Goal: Task Accomplishment & Management: Complete application form

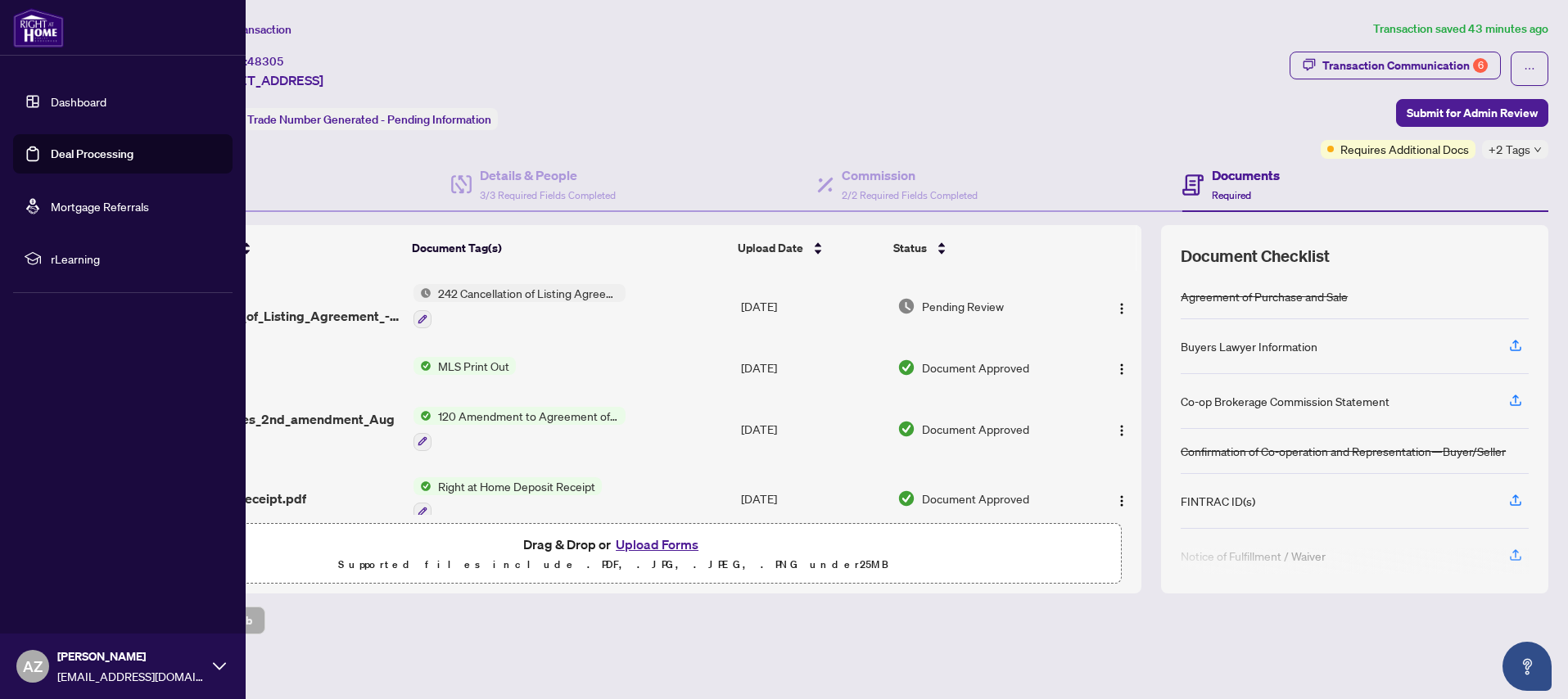
click at [85, 103] on link "Dashboard" at bounding box center [79, 101] width 56 height 15
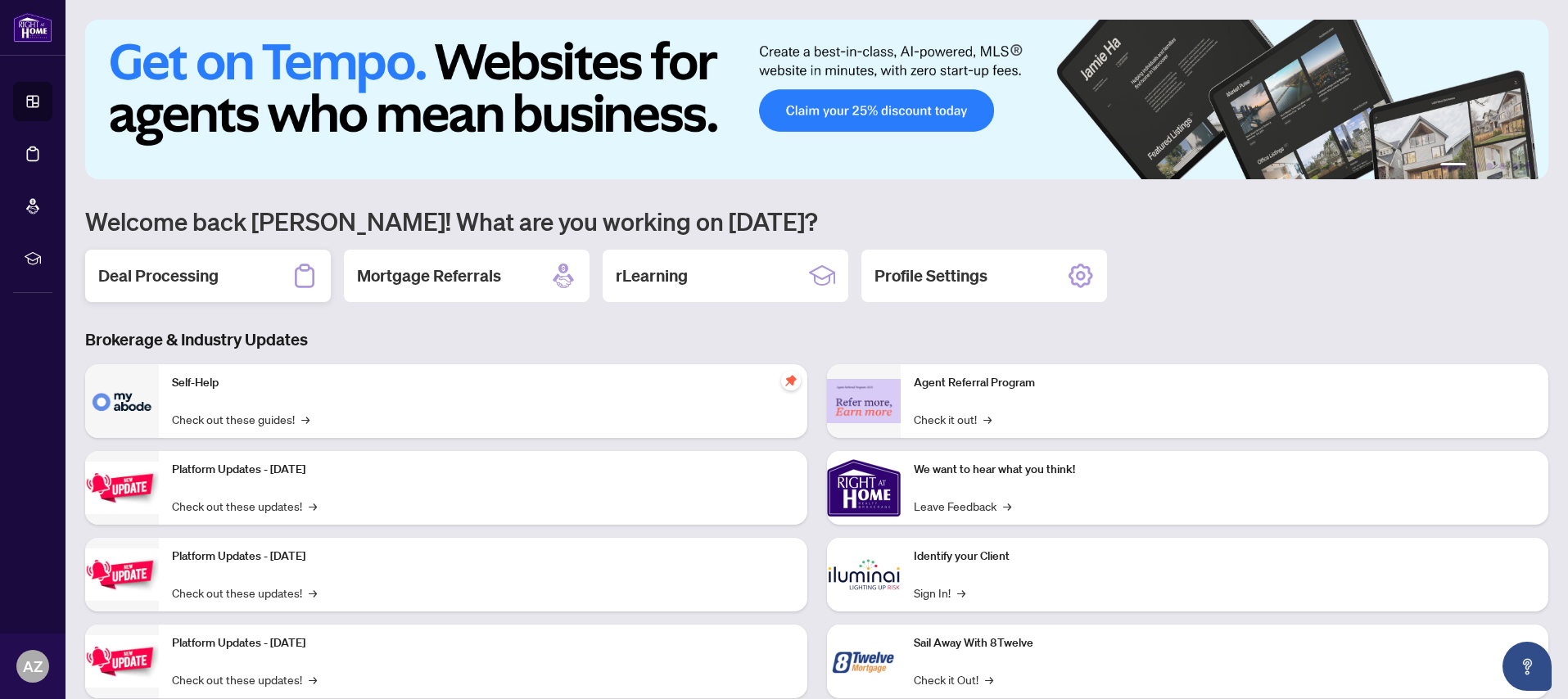
click at [173, 276] on h2 "Deal Processing" at bounding box center [159, 276] width 120 height 23
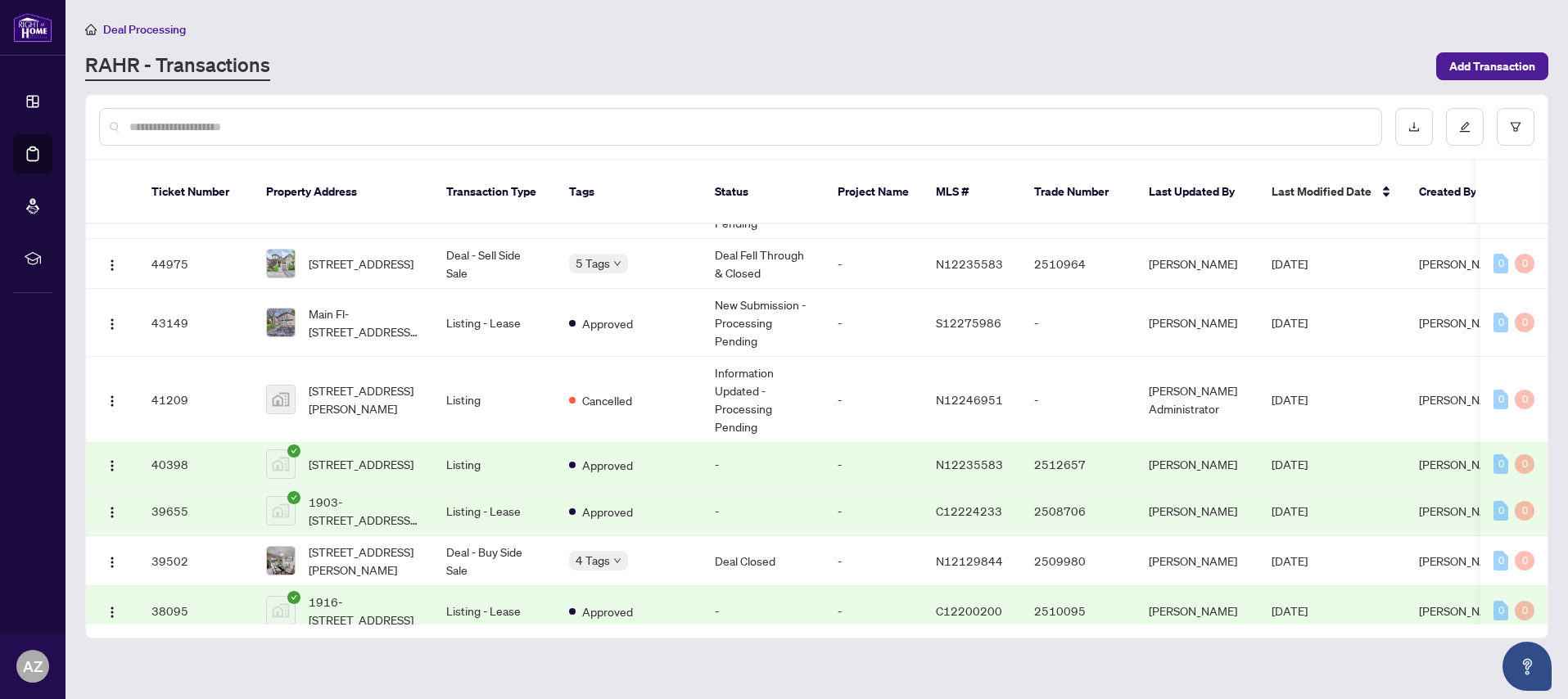
scroll to position [499, 0]
click at [346, 453] on span "[STREET_ADDRESS]" at bounding box center [361, 462] width 105 height 18
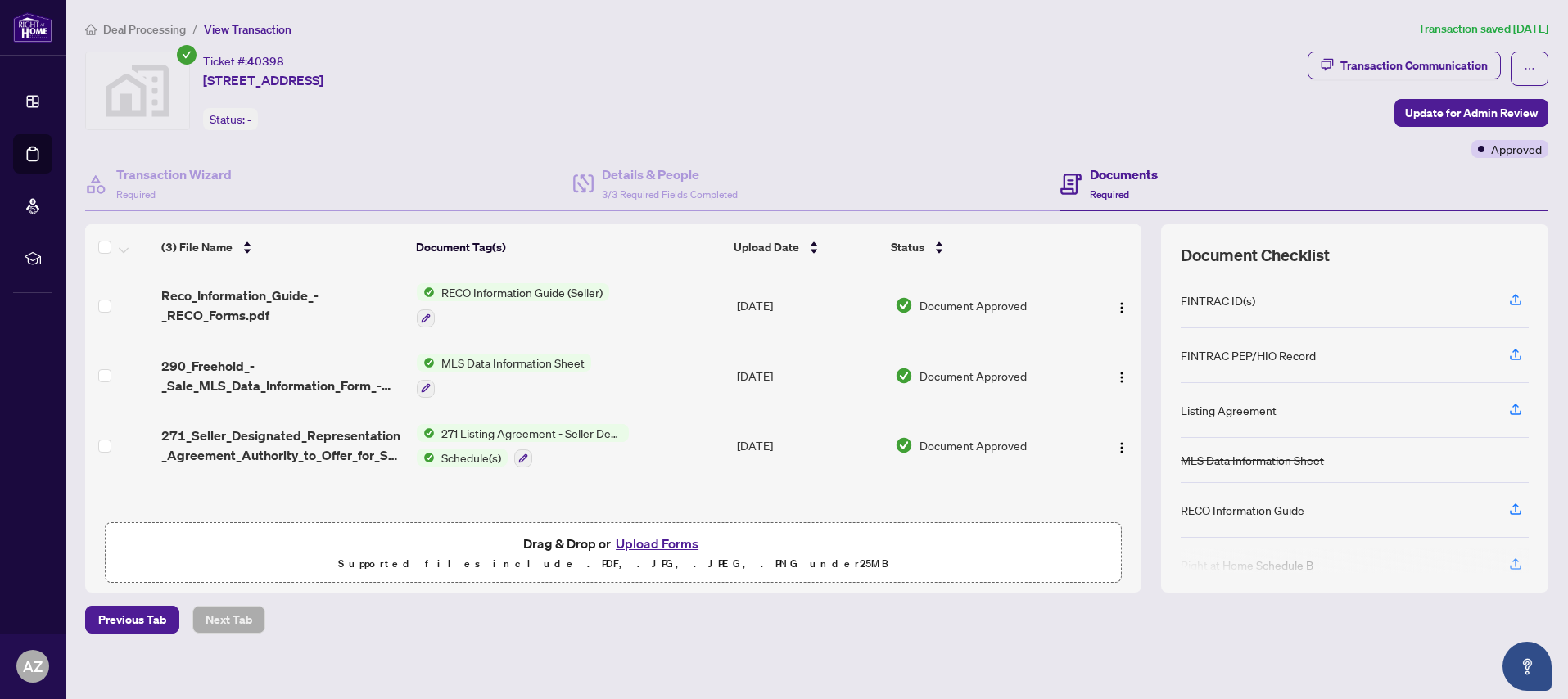
click at [655, 545] on button "Upload Forms" at bounding box center [657, 544] width 92 height 21
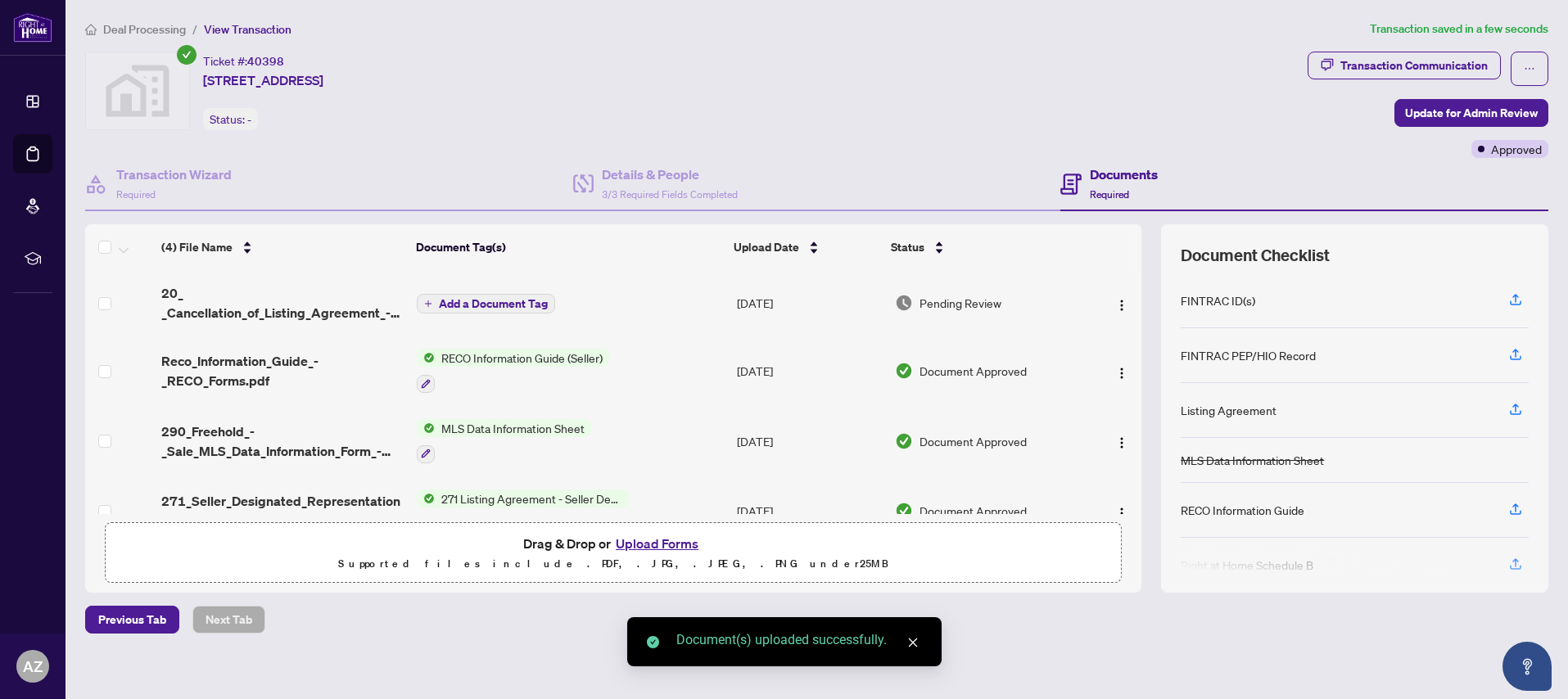
click at [479, 305] on span "Add a Document Tag" at bounding box center [493, 304] width 109 height 11
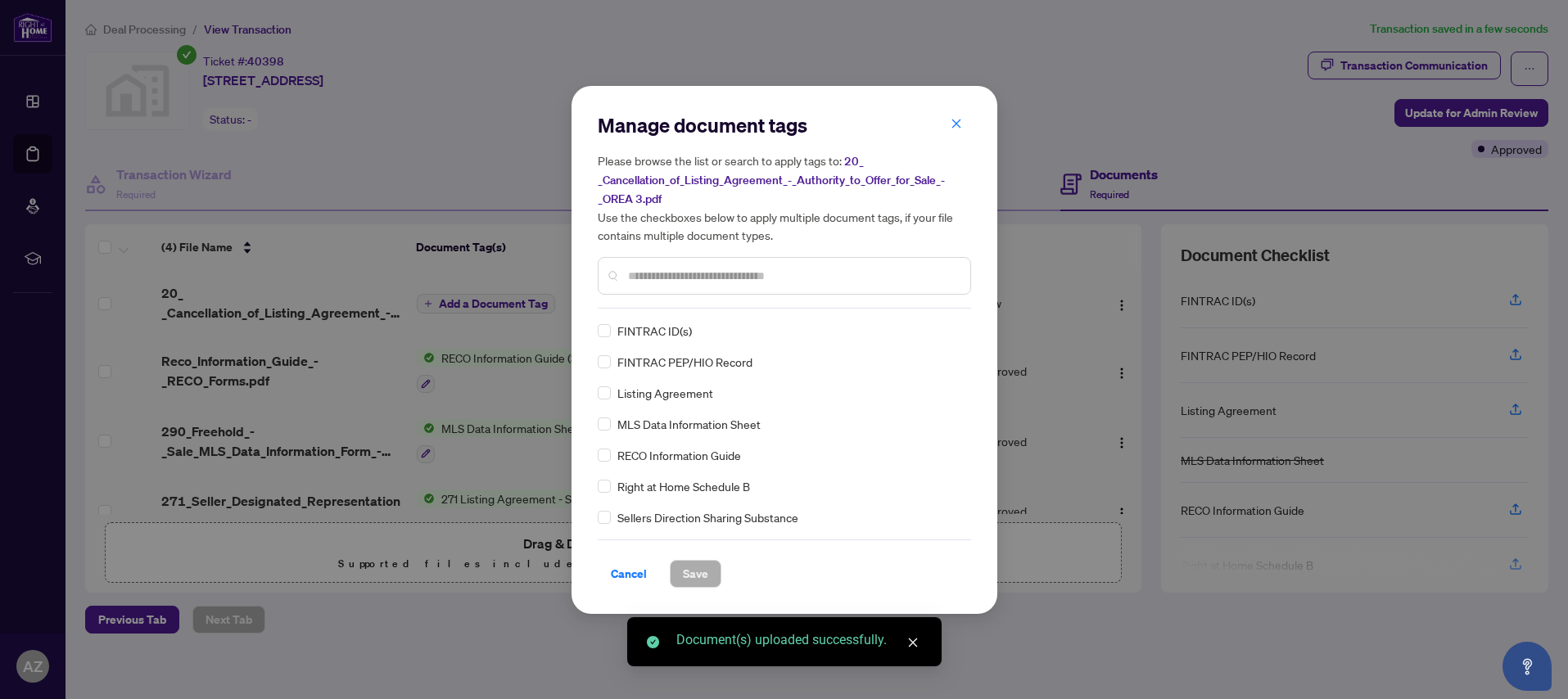
click at [681, 299] on div "Manage document tags Please browse the list or search to apply tags to: 20_ _Ca…" at bounding box center [784, 210] width 373 height 196
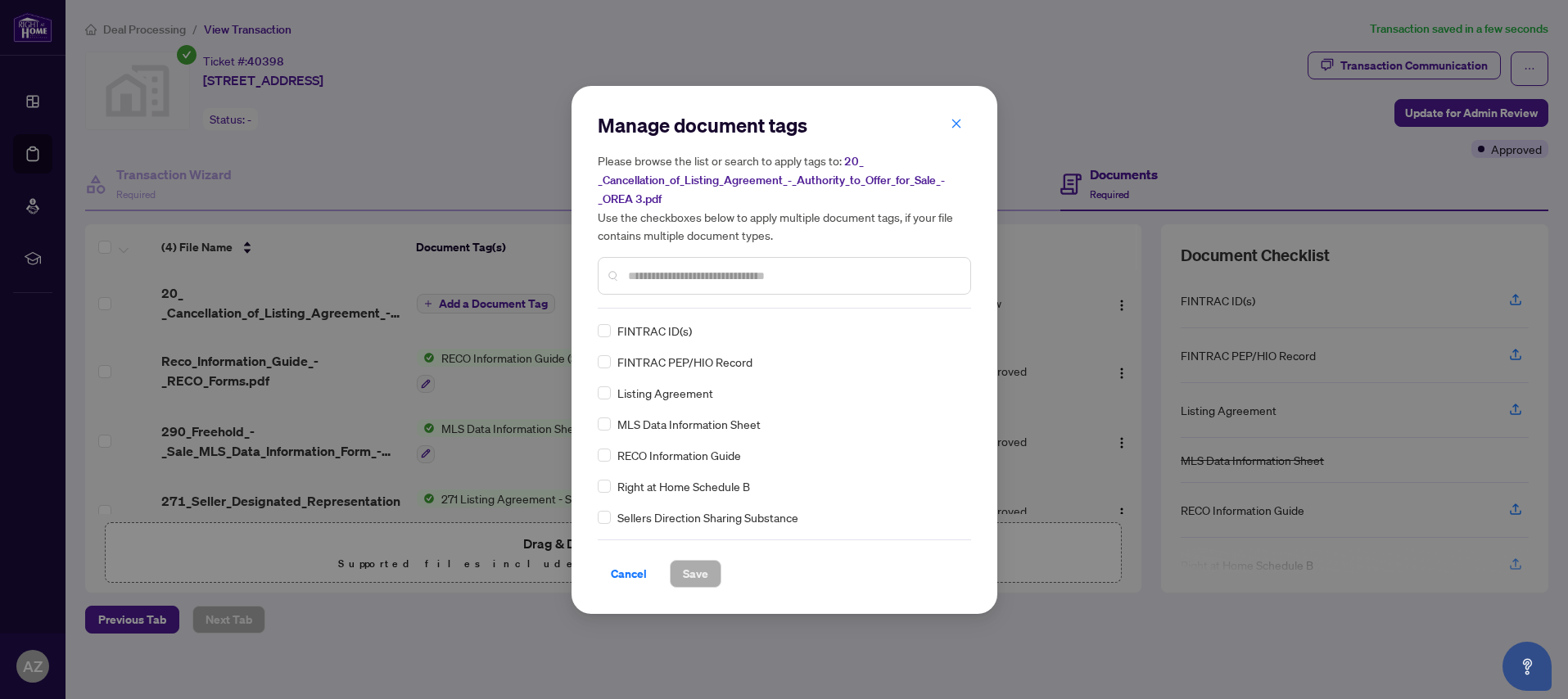
click at [654, 262] on div at bounding box center [784, 276] width 373 height 38
click at [652, 268] on input "text" at bounding box center [792, 276] width 329 height 18
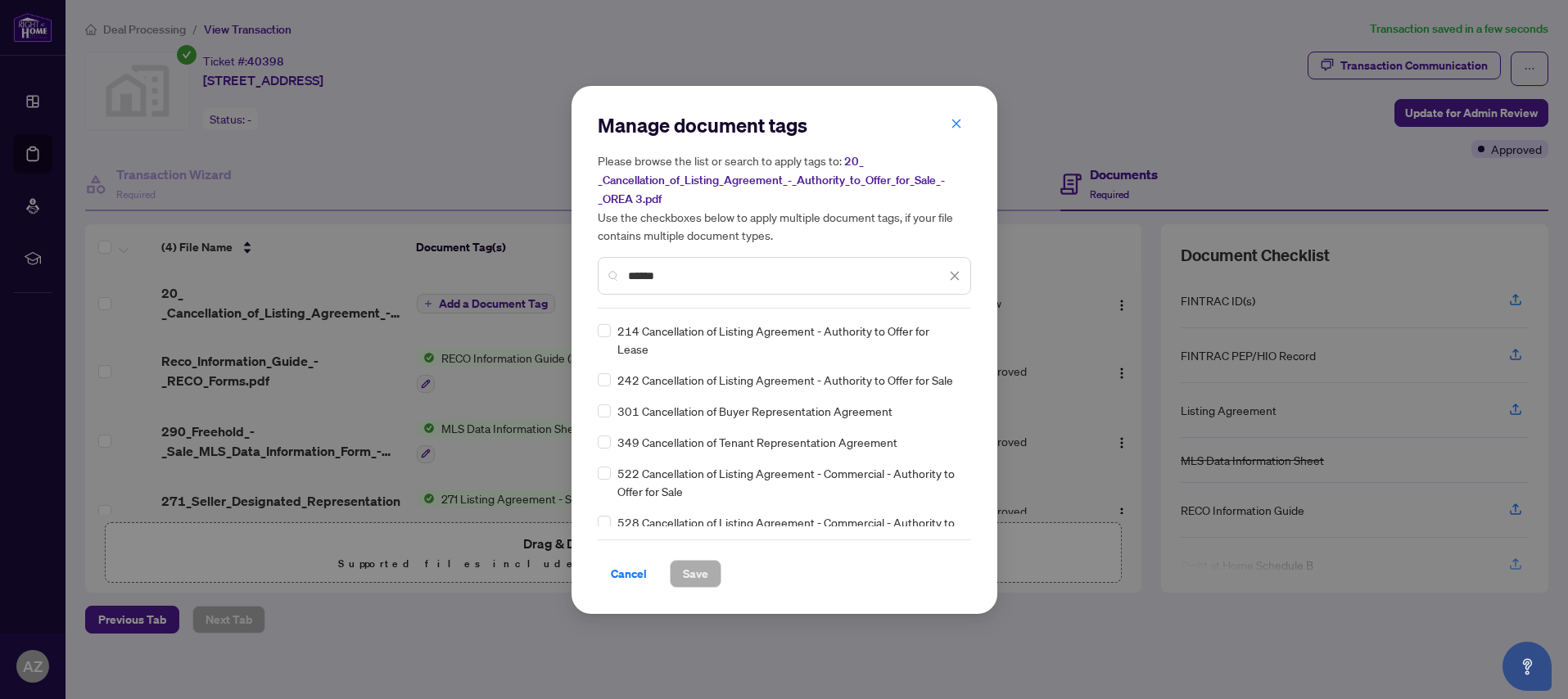
type input "******"
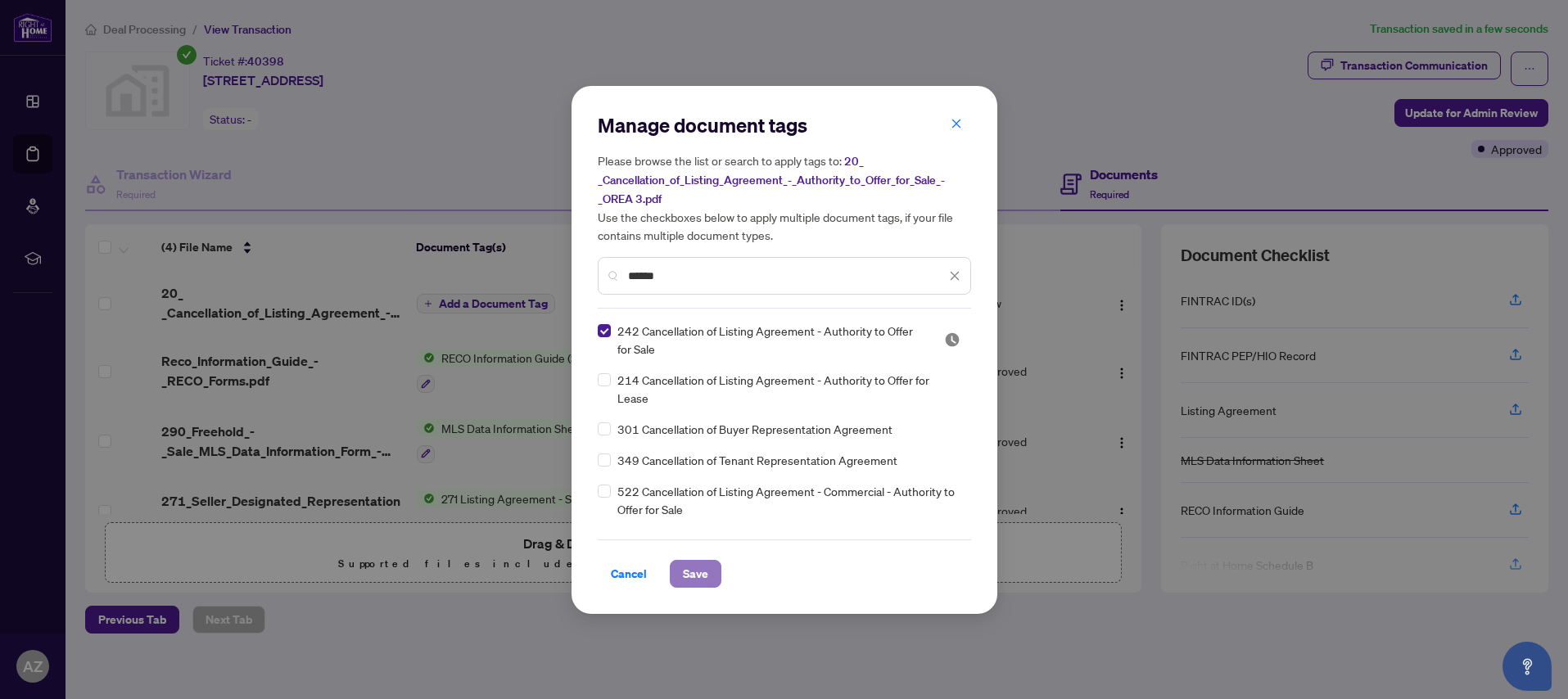
click at [691, 568] on span "Save" at bounding box center [695, 574] width 25 height 26
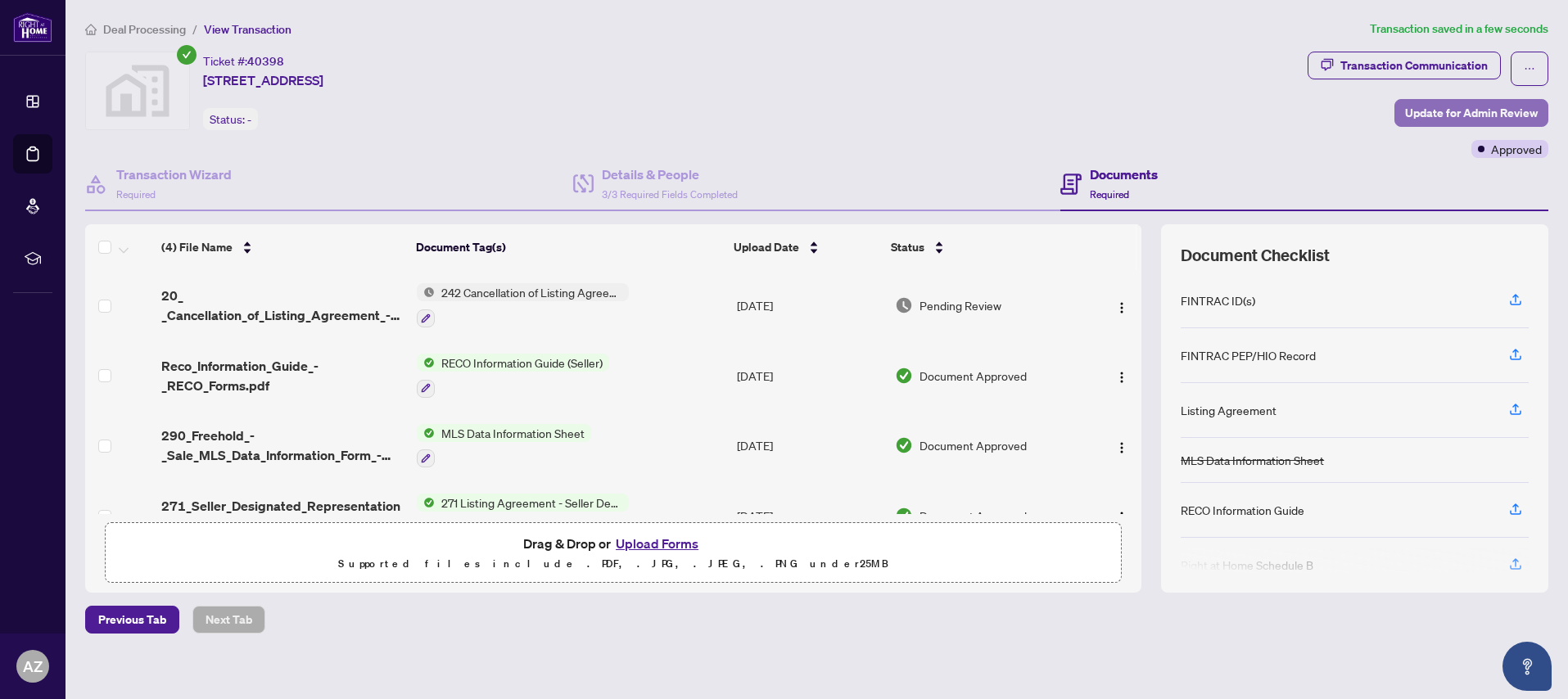
click at [1468, 112] on span "Update for Admin Review" at bounding box center [1471, 113] width 133 height 26
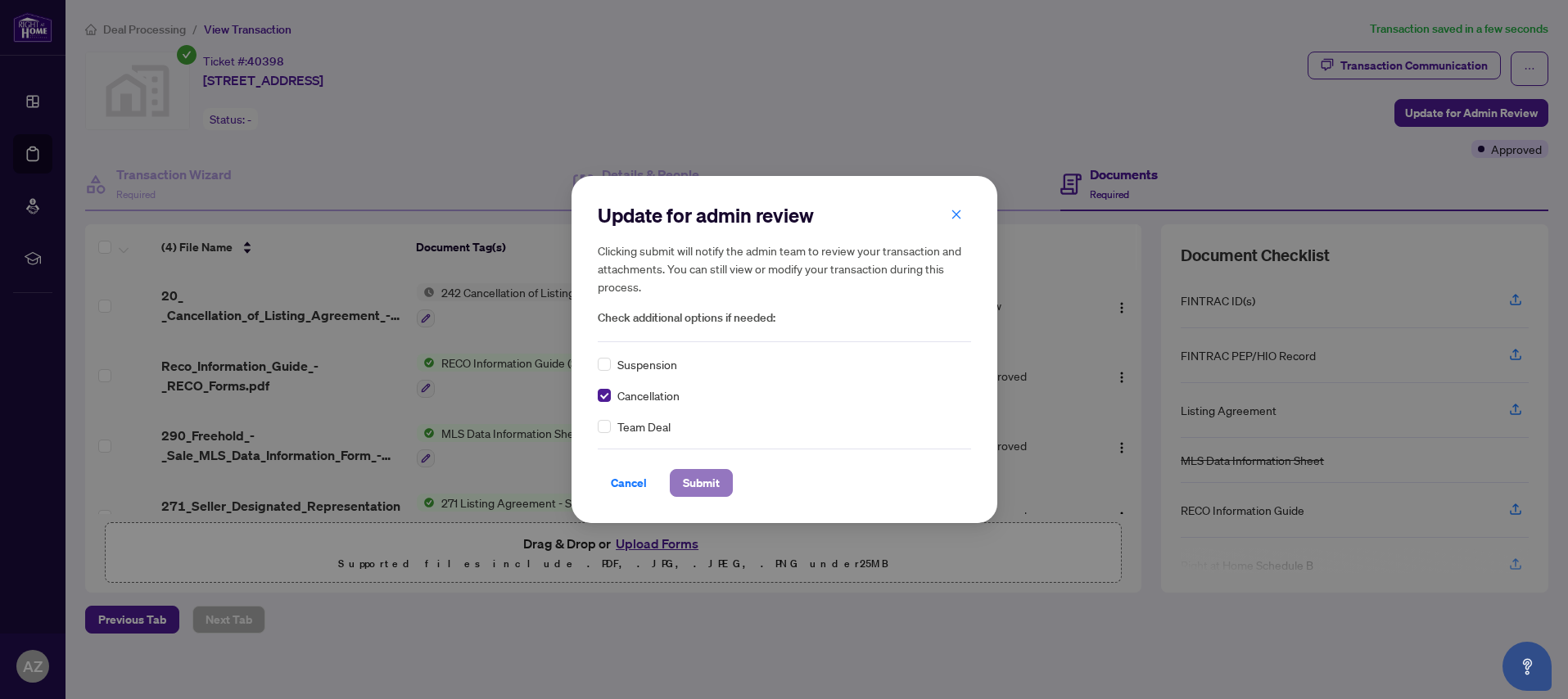
click at [709, 483] on span "Submit" at bounding box center [701, 483] width 37 height 26
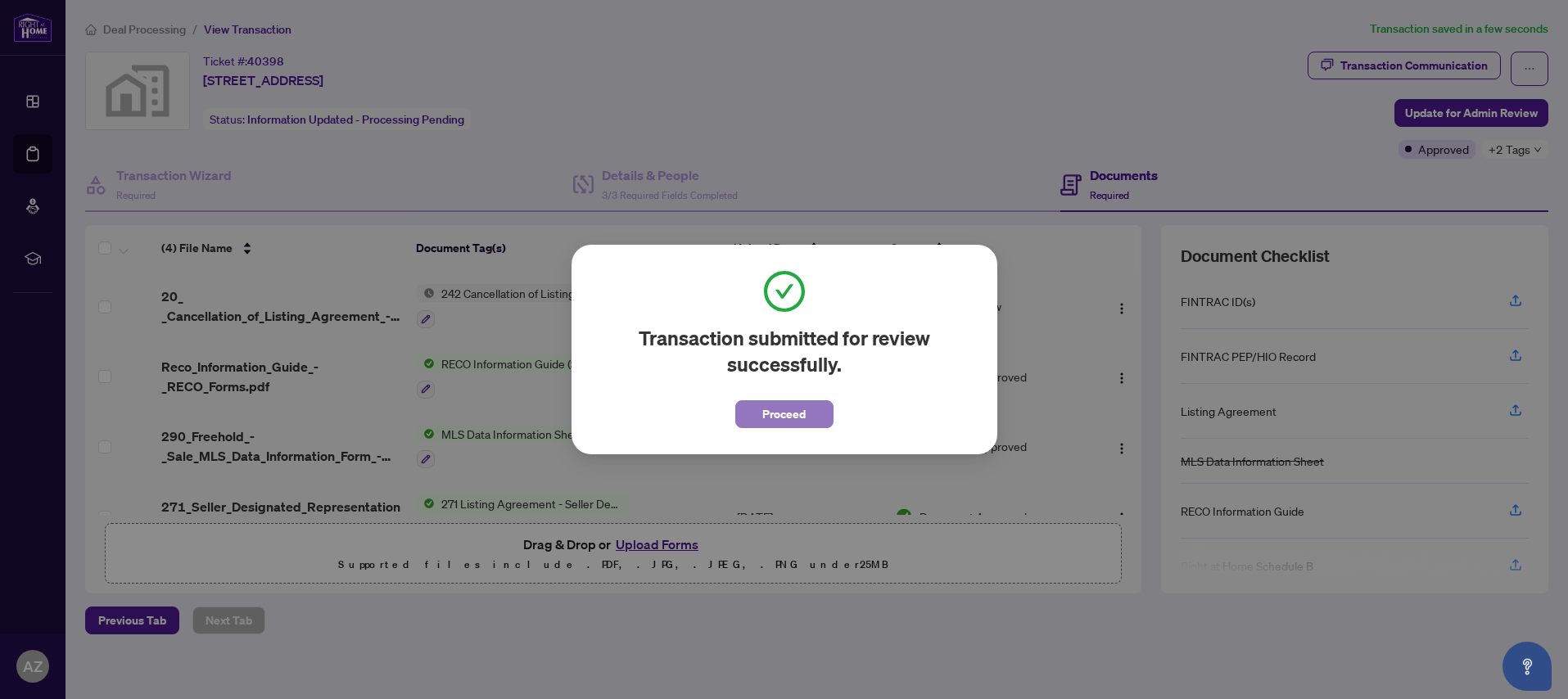
click at [802, 414] on span "Proceed" at bounding box center [784, 415] width 44 height 26
